Goal: Information Seeking & Learning: Learn about a topic

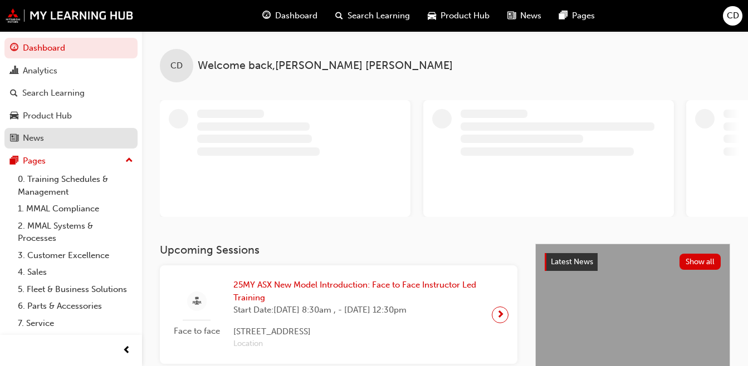
scroll to position [61, 0]
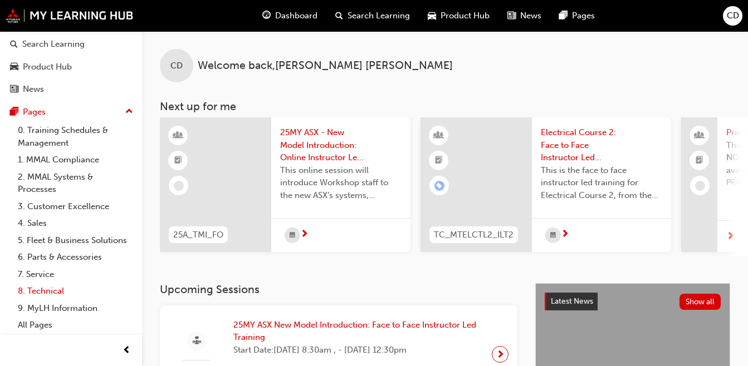
click at [51, 293] on link "8. Technical" at bounding box center [75, 291] width 124 height 17
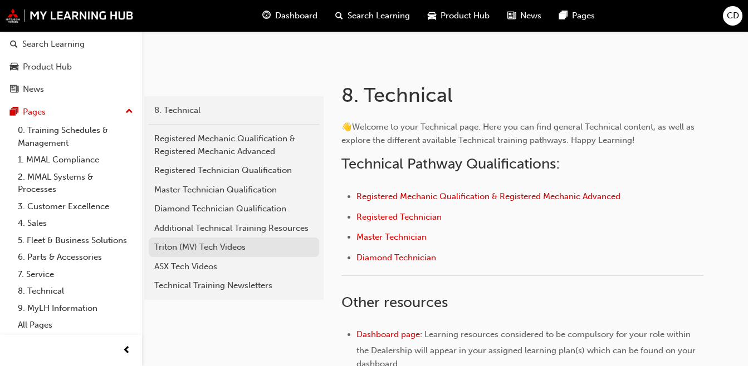
scroll to position [172, 0]
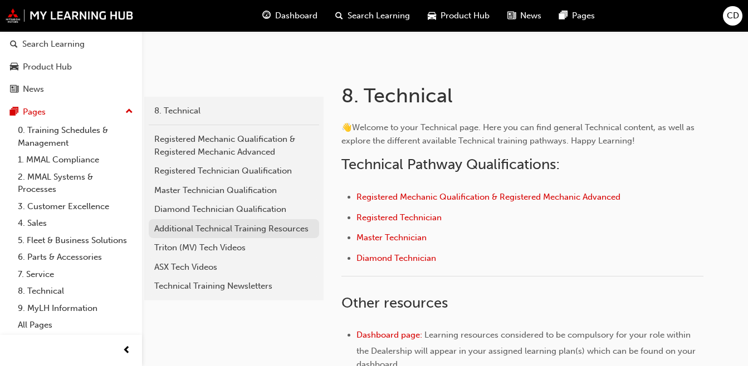
click at [254, 231] on div "Additional Technical Training Resources" at bounding box center [233, 229] width 159 height 13
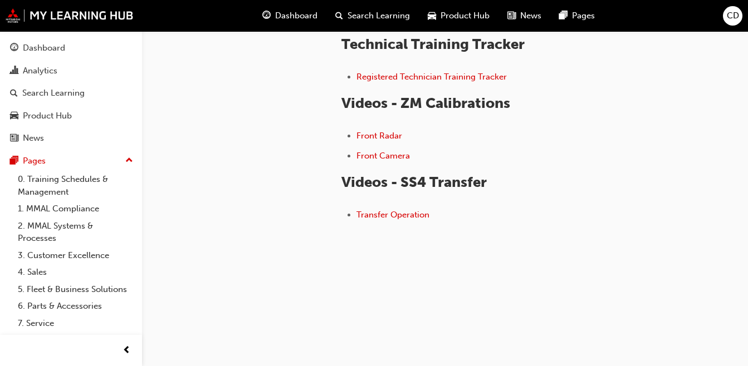
click at [282, 20] on span "Dashboard" at bounding box center [296, 15] width 42 height 13
